Goal: Task Accomplishment & Management: Manage account settings

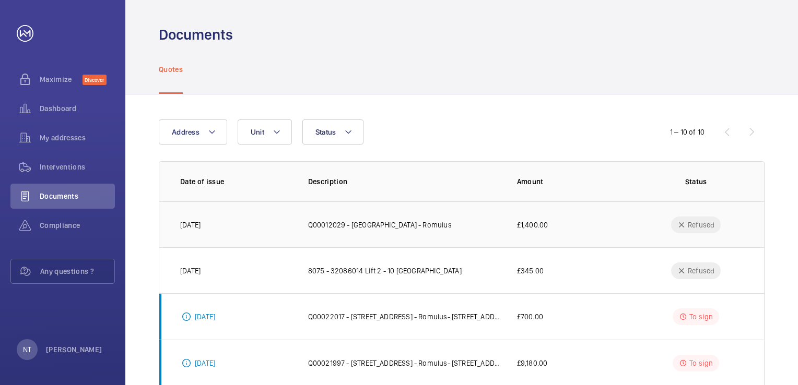
click at [426, 233] on td "Q00012029 - [GEOGRAPHIC_DATA] - Romulus" at bounding box center [395, 225] width 209 height 46
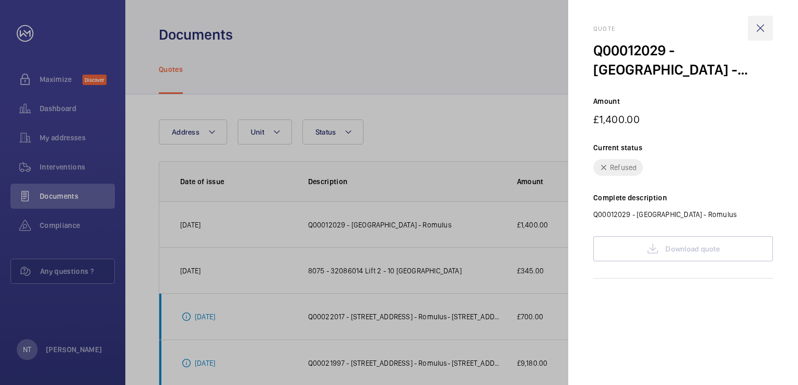
click at [758, 27] on wm-front-icon-button at bounding box center [760, 28] width 25 height 25
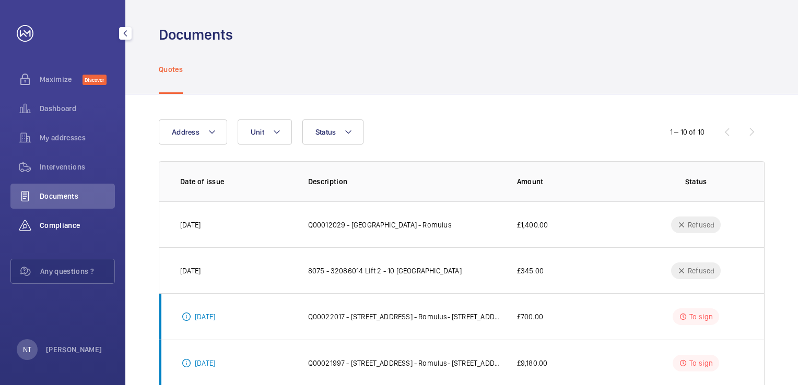
click at [57, 217] on div "Compliance" at bounding box center [62, 225] width 104 height 25
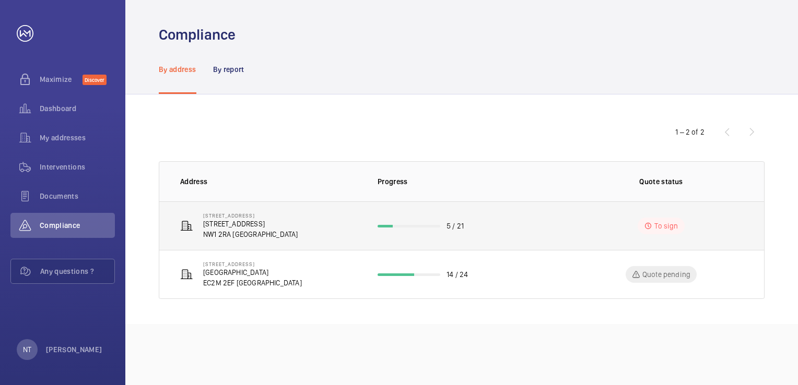
click at [245, 220] on p "[STREET_ADDRESS]" at bounding box center [250, 224] width 95 height 10
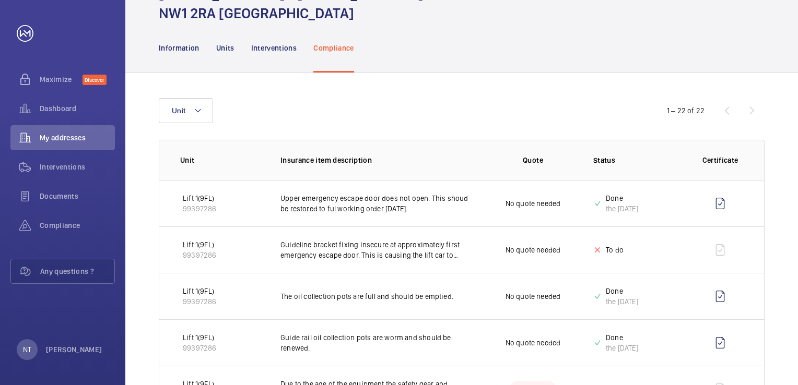
scroll to position [62, 0]
click at [752, 111] on div "1 – 22 of 22" at bounding box center [701, 110] width 125 height 13
click at [204, 120] on button "Unit" at bounding box center [186, 110] width 54 height 25
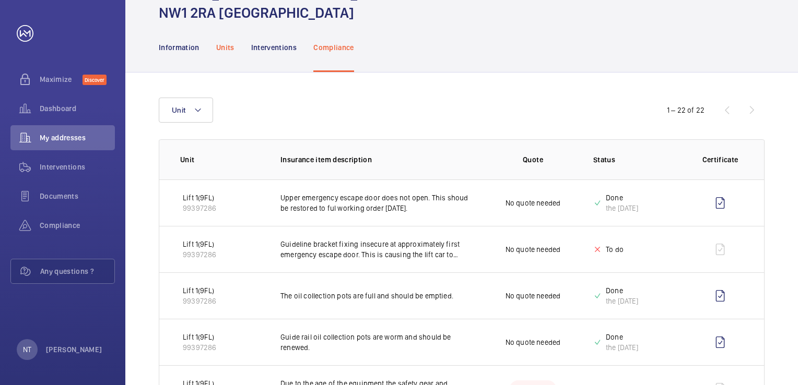
click at [222, 47] on p "Units" at bounding box center [225, 47] width 18 height 10
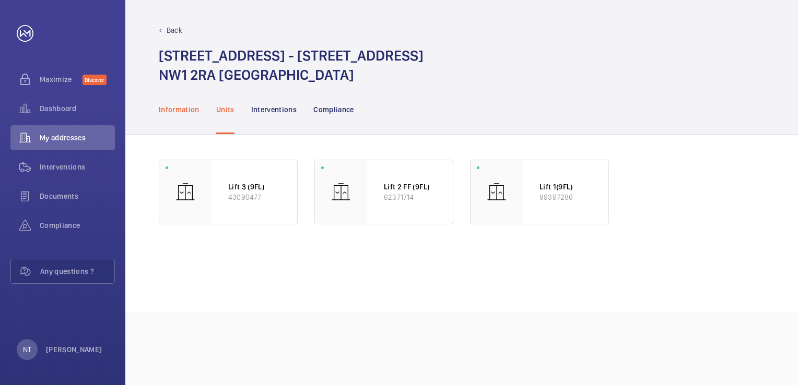
click at [178, 112] on p "Information" at bounding box center [179, 109] width 41 height 10
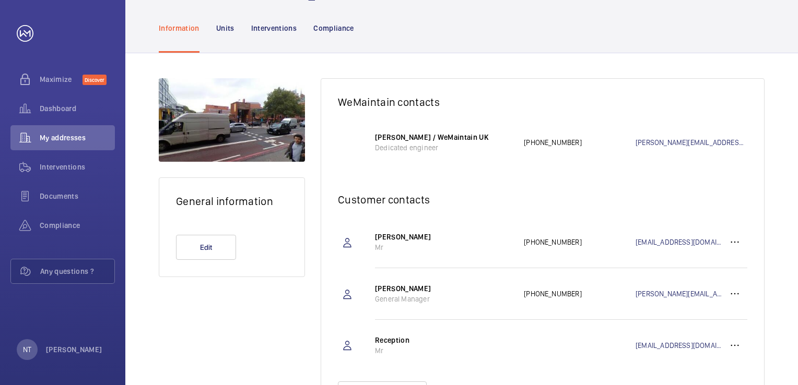
scroll to position [83, 0]
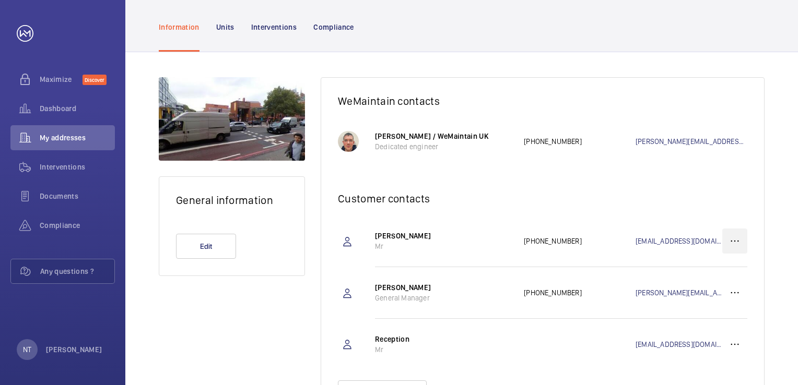
click at [741, 239] on wm-front-icon-button at bounding box center [734, 241] width 25 height 25
click at [713, 270] on p "Edit" at bounding box center [716, 274] width 41 height 10
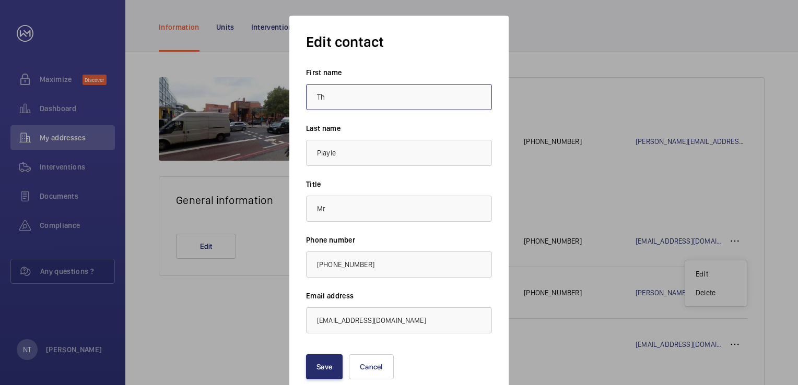
type input "T"
type input "Nicolo"
click at [315, 155] on input "Playle" at bounding box center [399, 153] width 186 height 26
click at [366, 157] on input "Playle" at bounding box center [399, 153] width 186 height 26
type input "P"
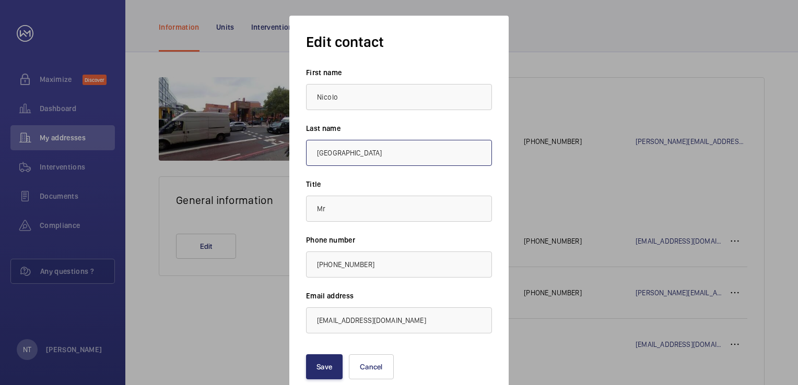
type input "[GEOGRAPHIC_DATA]"
click at [344, 321] on input "[EMAIL_ADDRESS][DOMAIN_NAME]" at bounding box center [399, 321] width 186 height 26
type input "[EMAIL_ADDRESS][DOMAIN_NAME]"
click at [324, 372] on button "Save" at bounding box center [324, 367] width 37 height 25
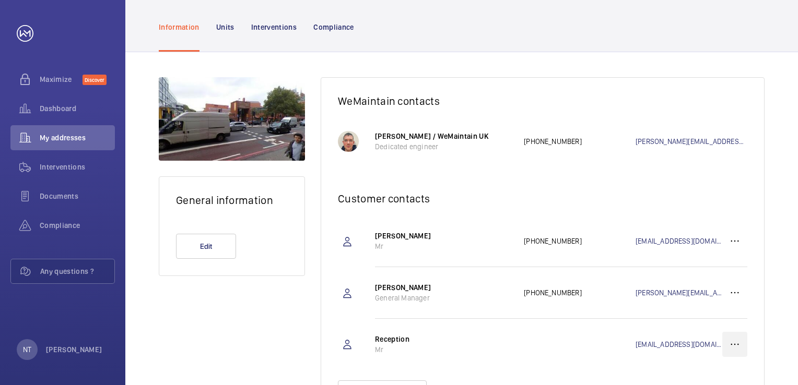
click at [729, 347] on wm-front-icon-button at bounding box center [734, 344] width 25 height 25
click at [707, 375] on p "Edit" at bounding box center [716, 377] width 41 height 10
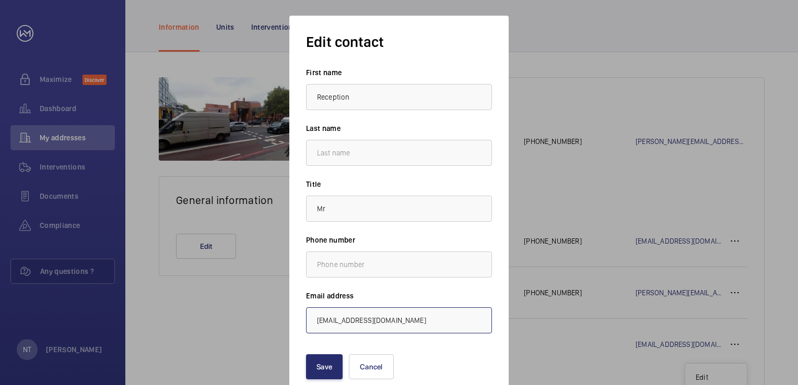
click at [318, 320] on input "[EMAIL_ADDRESS][DOMAIN_NAME]" at bounding box center [399, 321] width 186 height 26
type input "[EMAIL_ADDRESS][DOMAIN_NAME]"
click at [329, 371] on button "Save" at bounding box center [324, 367] width 37 height 25
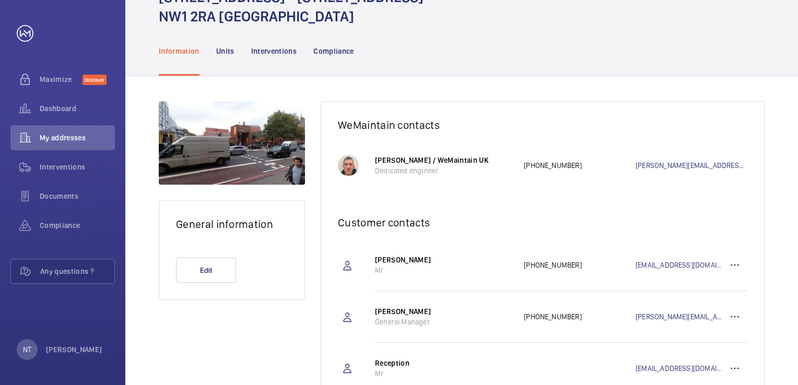
scroll to position [59, 0]
click at [63, 80] on span "Maximize" at bounding box center [61, 79] width 43 height 10
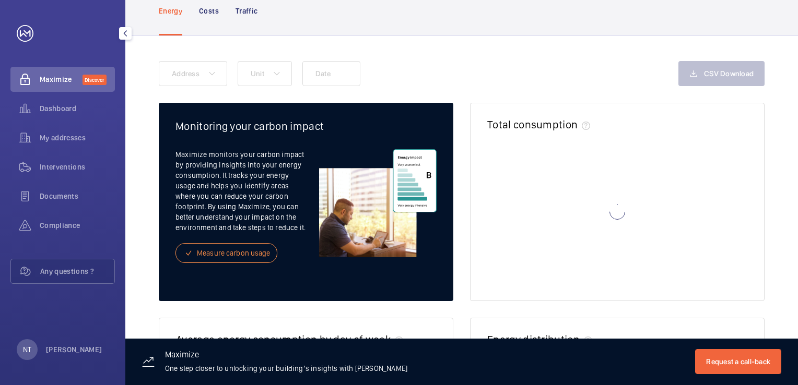
scroll to position [38, 0]
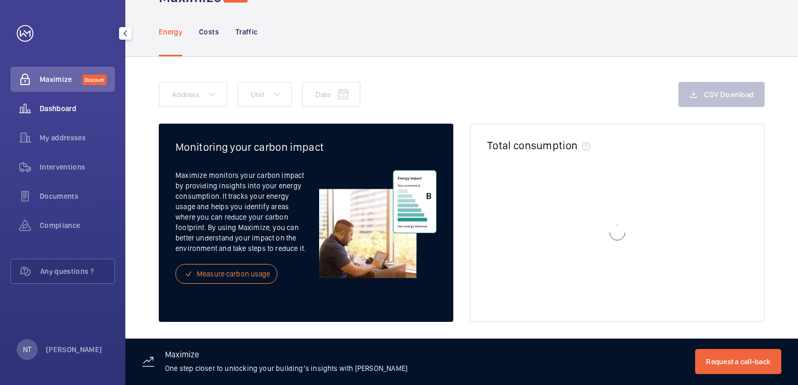
click at [56, 106] on span "Dashboard" at bounding box center [77, 108] width 75 height 10
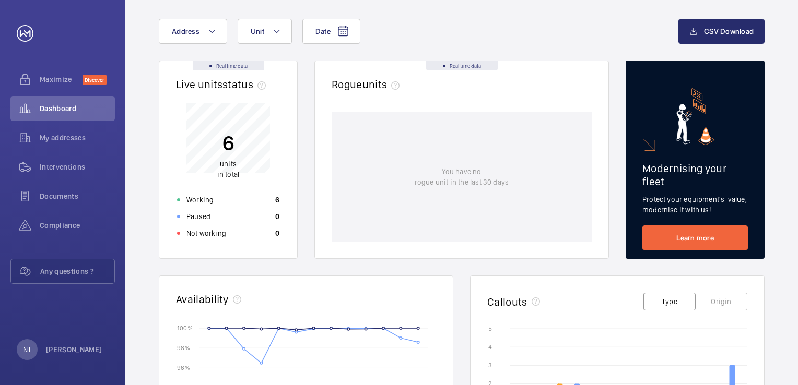
scroll to position [24, 0]
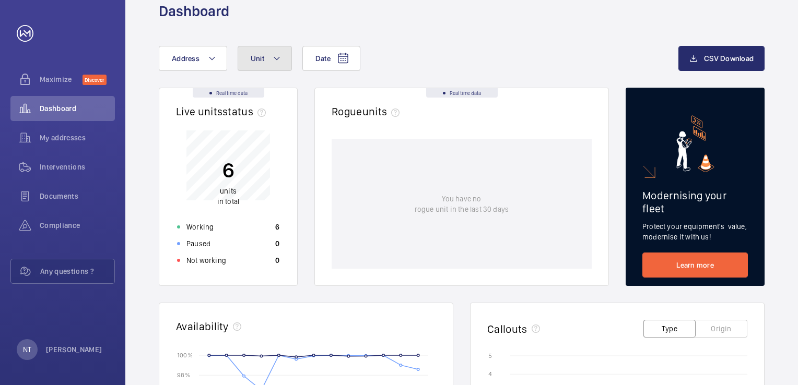
click at [274, 54] on mat-icon at bounding box center [277, 58] width 8 height 13
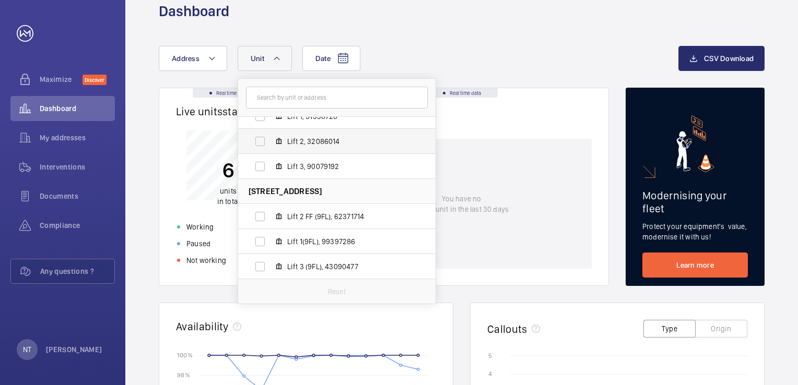
scroll to position [0, 0]
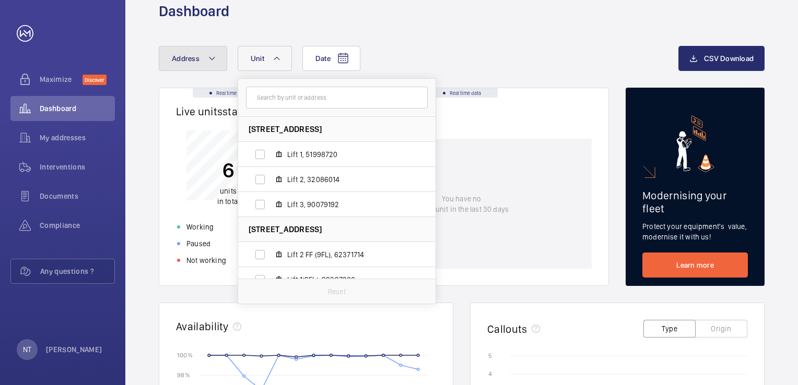
click at [192, 51] on button "Address" at bounding box center [193, 58] width 68 height 25
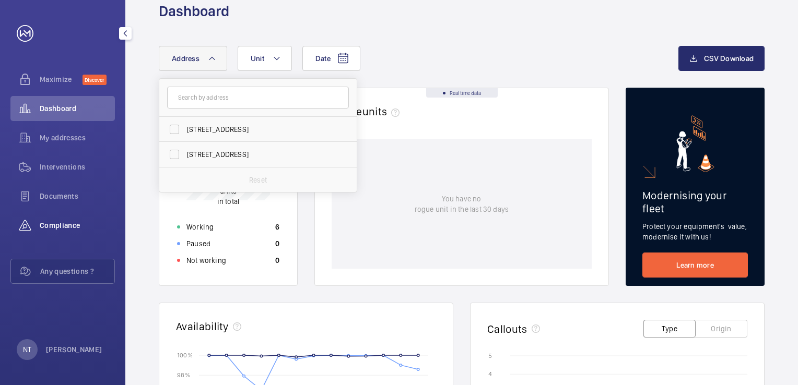
click at [57, 218] on div "Compliance" at bounding box center [62, 225] width 104 height 25
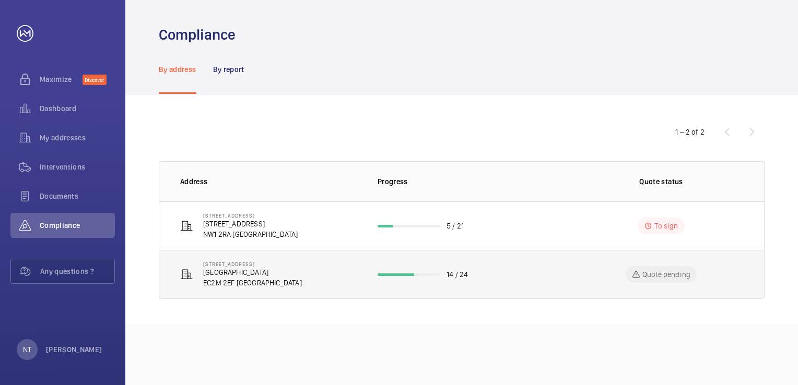
click at [584, 279] on td "Quote pending" at bounding box center [664, 274] width 202 height 49
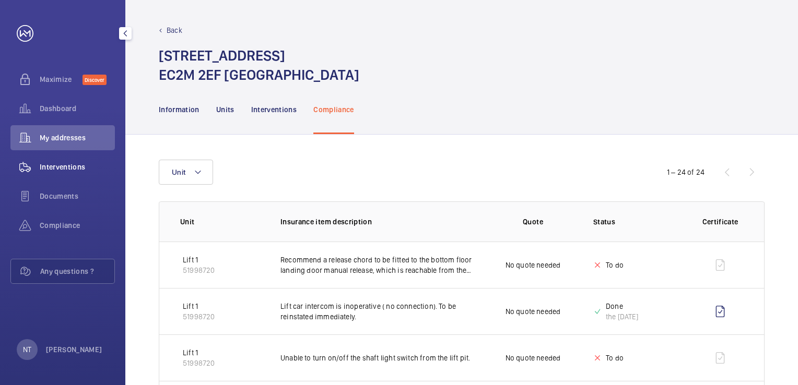
click at [56, 161] on div "Interventions" at bounding box center [62, 167] width 104 height 25
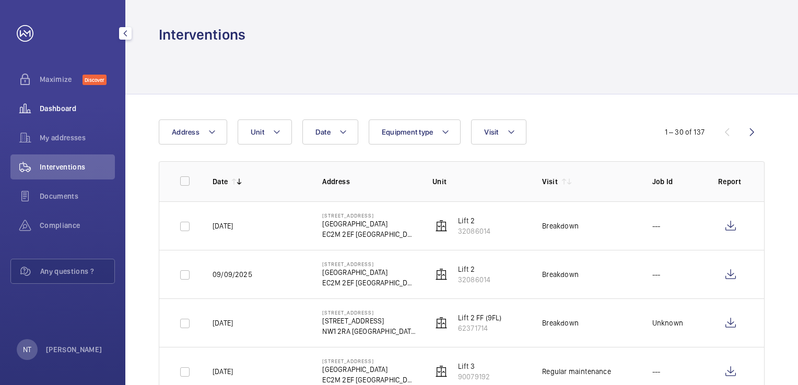
click at [59, 109] on span "Dashboard" at bounding box center [77, 108] width 75 height 10
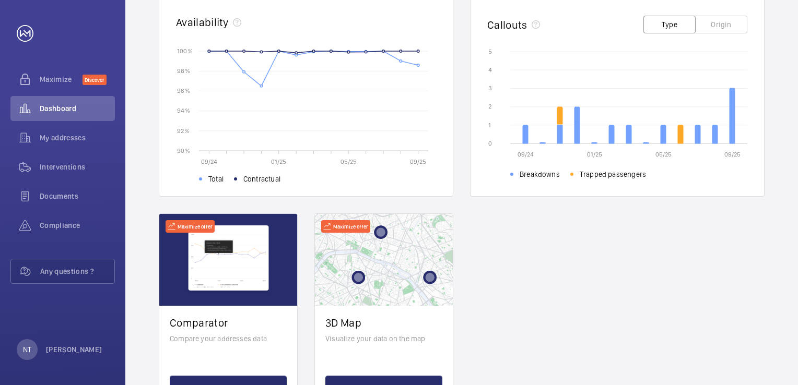
scroll to position [379, 0]
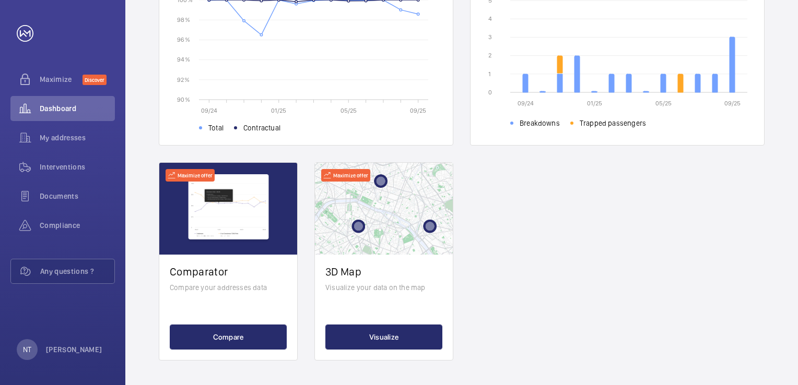
click at [391, 222] on wm-front-card-header "Maximize offer" at bounding box center [384, 209] width 138 height 92
click at [384, 331] on button "Visualize" at bounding box center [383, 337] width 117 height 25
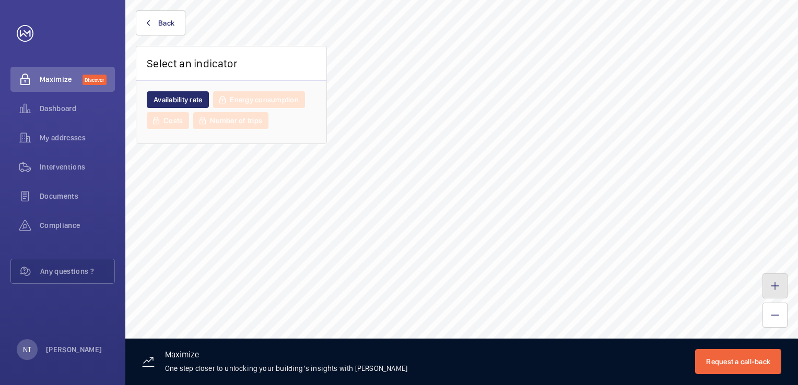
click at [777, 296] on button at bounding box center [775, 286] width 25 height 25
click at [774, 287] on mat-icon at bounding box center [775, 286] width 8 height 8
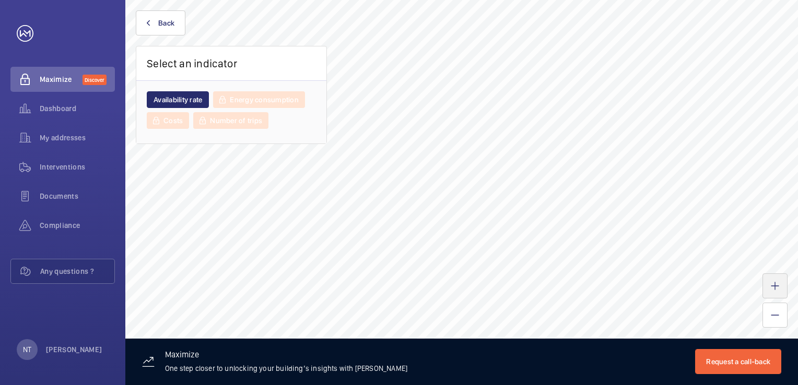
click at [774, 287] on mat-icon at bounding box center [775, 286] width 8 height 8
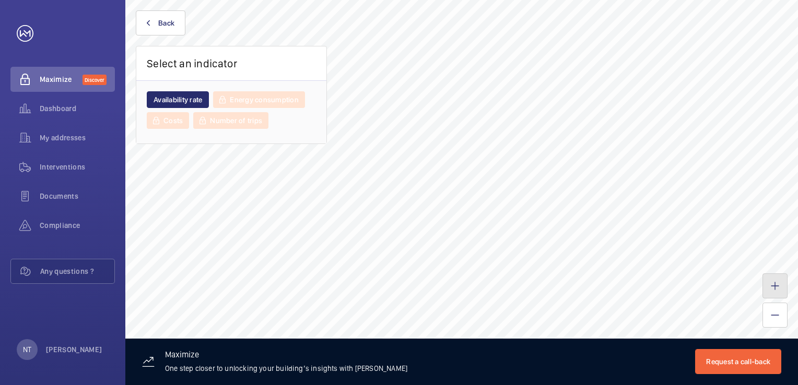
click at [774, 287] on mat-icon at bounding box center [775, 286] width 8 height 8
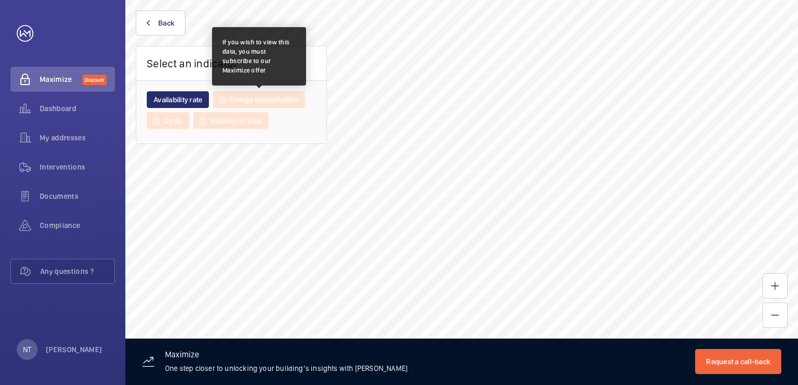
click at [240, 106] on div "Select an indicator Availability rate Energy consumption Costs Number of trips …" at bounding box center [461, 192] width 673 height 385
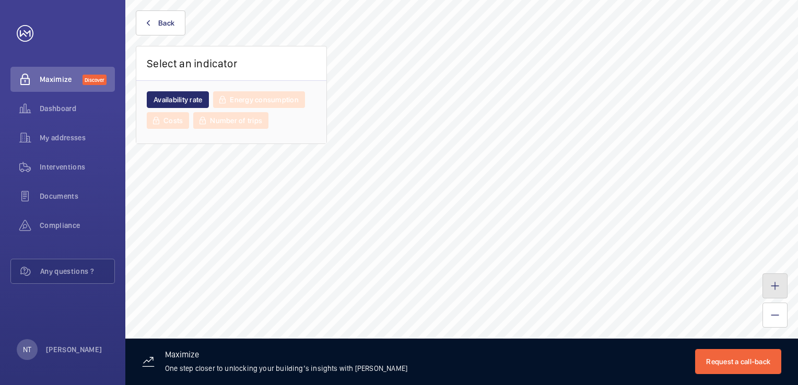
click at [779, 287] on button at bounding box center [775, 286] width 25 height 25
click at [775, 290] on mat-icon at bounding box center [775, 286] width 8 height 8
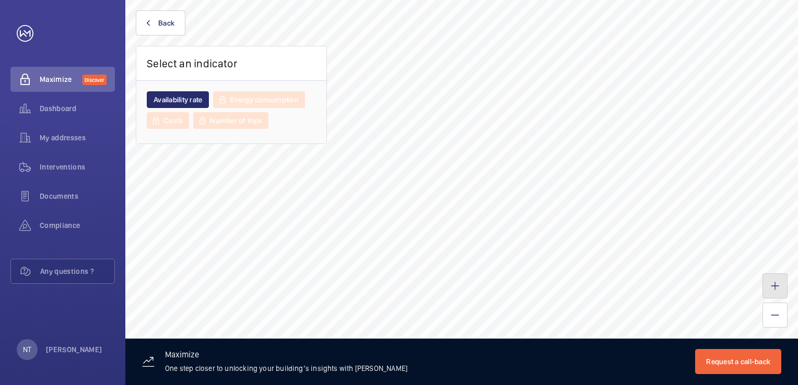
click at [775, 290] on mat-icon at bounding box center [775, 286] width 8 height 8
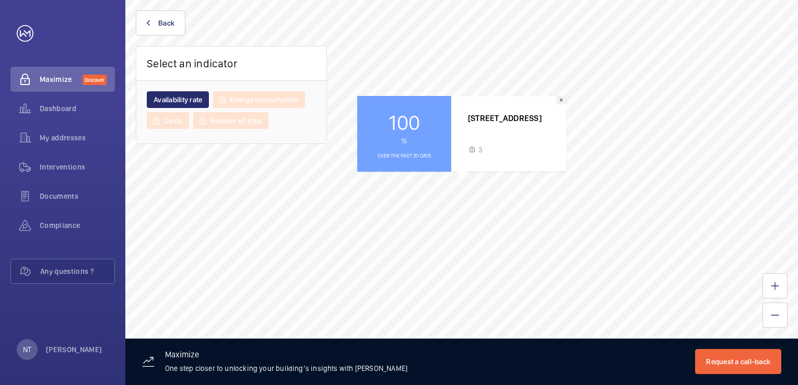
click at [559, 104] on button "×" at bounding box center [561, 100] width 10 height 8
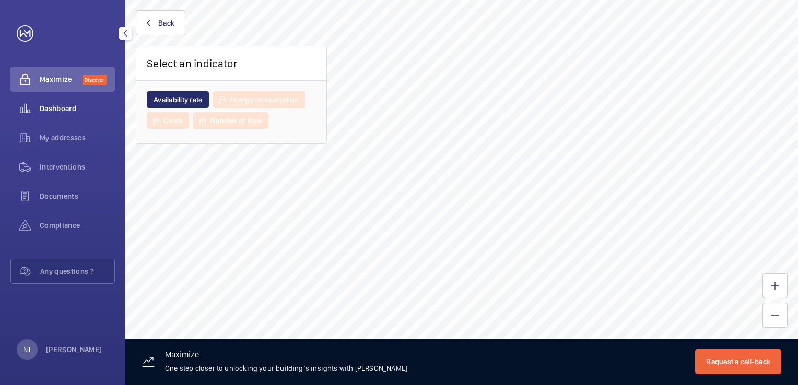
click at [73, 110] on span "Dashboard" at bounding box center [77, 108] width 75 height 10
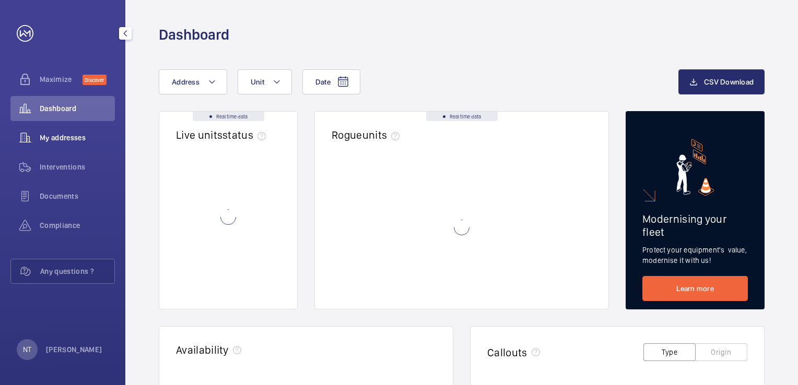
click at [65, 136] on span "My addresses" at bounding box center [77, 138] width 75 height 10
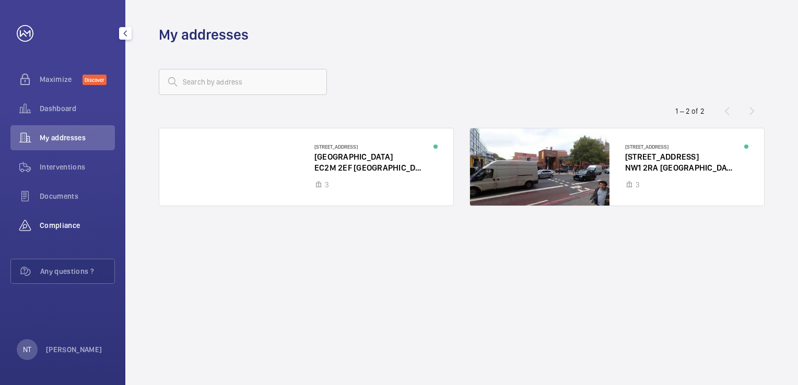
click at [49, 219] on div "Compliance" at bounding box center [62, 225] width 104 height 25
